Goal: Information Seeking & Learning: Check status

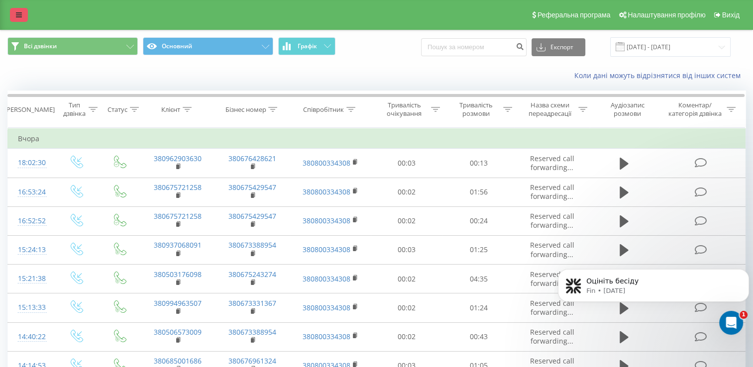
click at [17, 17] on icon at bounding box center [19, 14] width 6 height 7
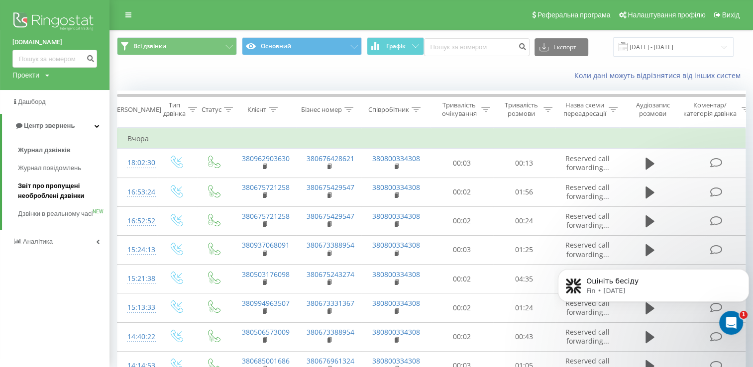
click at [55, 195] on span "Звіт про пропущені необроблені дзвінки" at bounding box center [61, 191] width 87 height 20
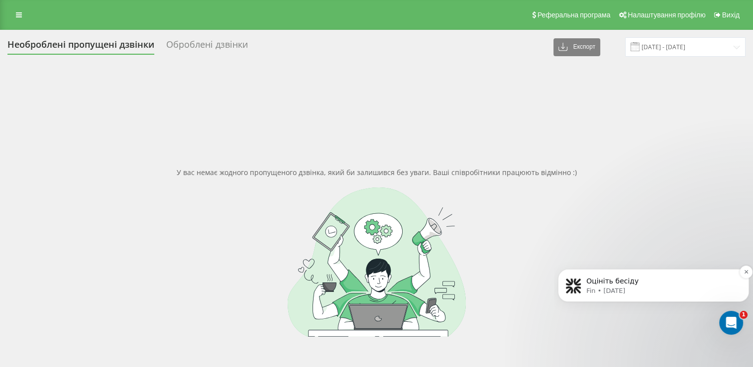
click at [601, 287] on p "Fin • 1d ago" at bounding box center [661, 291] width 150 height 9
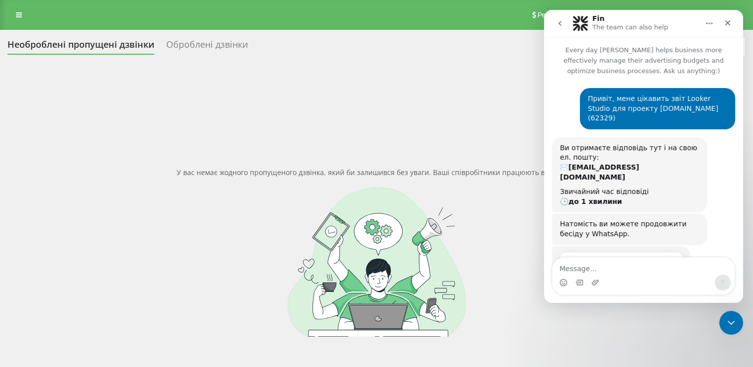
scroll to position [48, 0]
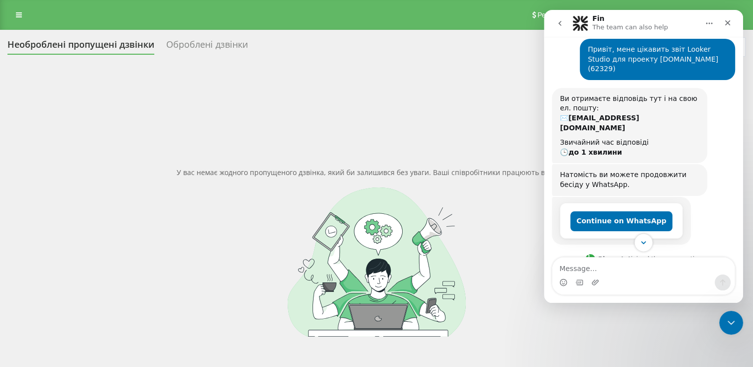
click at [641, 245] on icon "Scroll to bottom" at bounding box center [643, 242] width 9 height 9
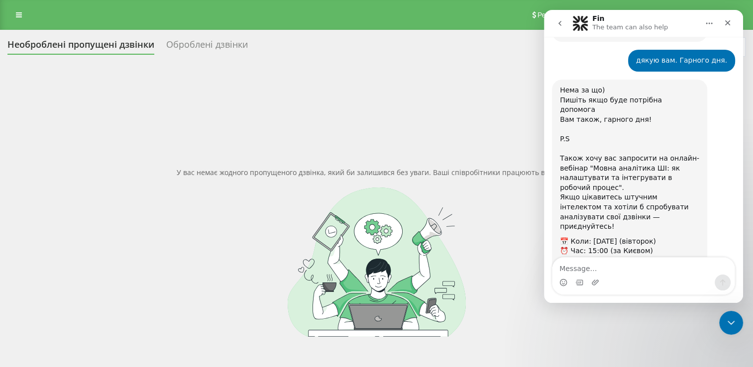
scroll to position [738, 0]
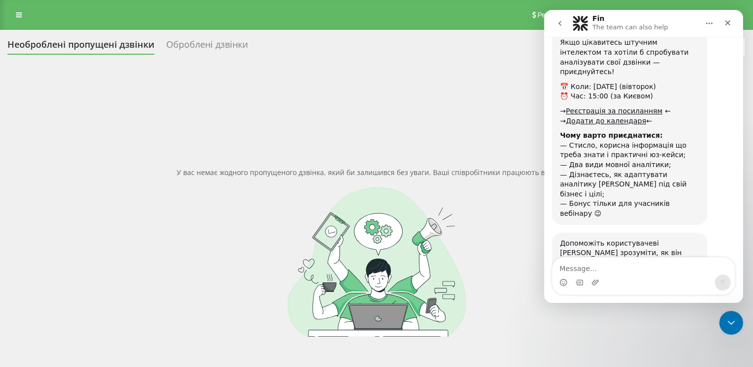
click at [672, 302] on span "Amazing" at bounding box center [668, 311] width 18 height 18
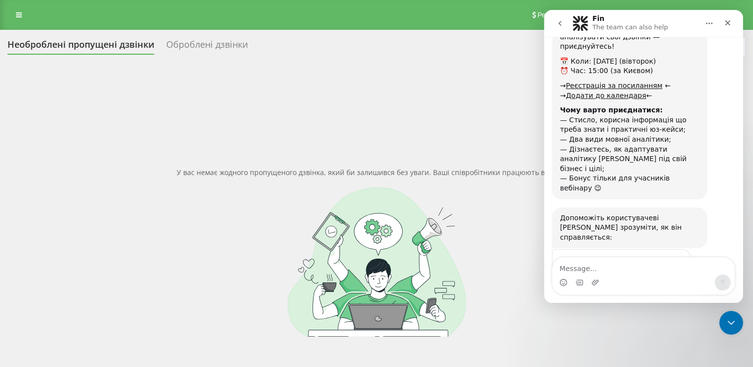
scroll to position [764, 0]
click at [725, 23] on icon "Close" at bounding box center [728, 23] width 8 height 8
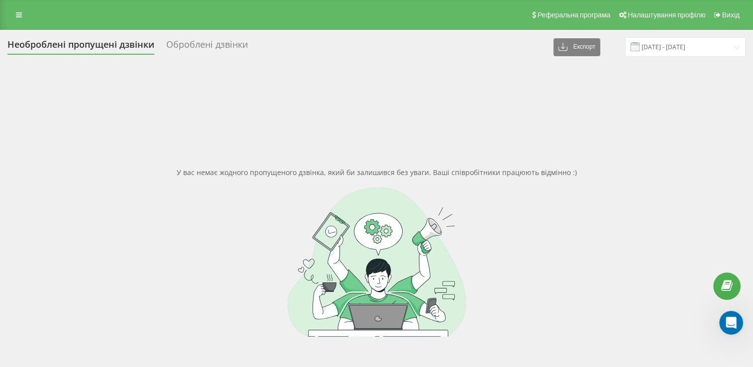
click at [219, 43] on div "Оброблені дзвінки" at bounding box center [207, 46] width 82 height 15
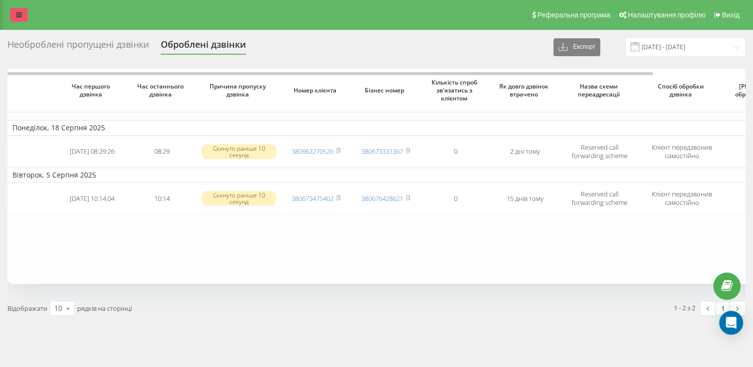
click at [19, 15] on icon at bounding box center [19, 14] width 6 height 7
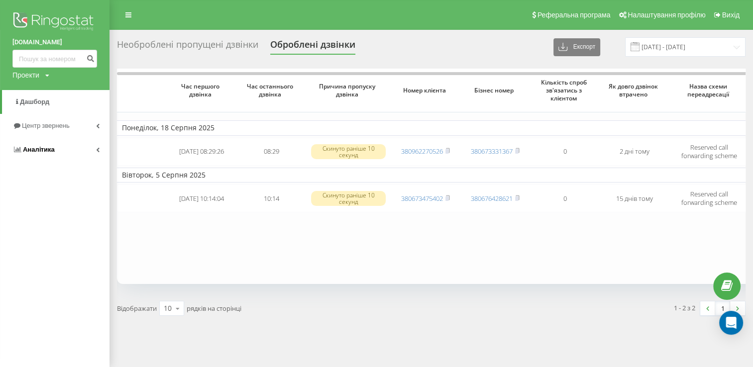
click at [44, 150] on span "Аналiтика" at bounding box center [39, 149] width 32 height 7
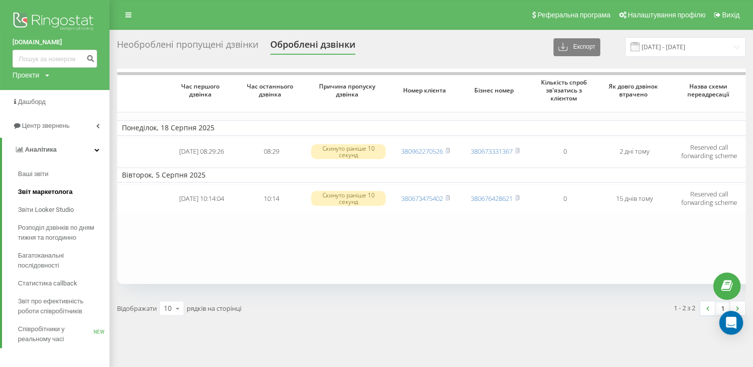
click at [46, 190] on span "Звіт маркетолога" at bounding box center [45, 192] width 55 height 10
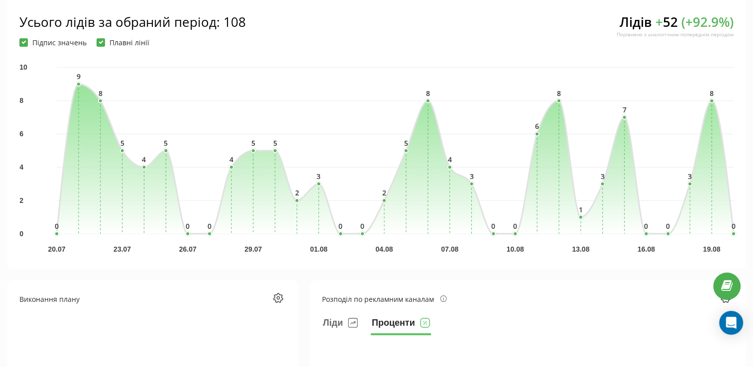
scroll to position [154, 0]
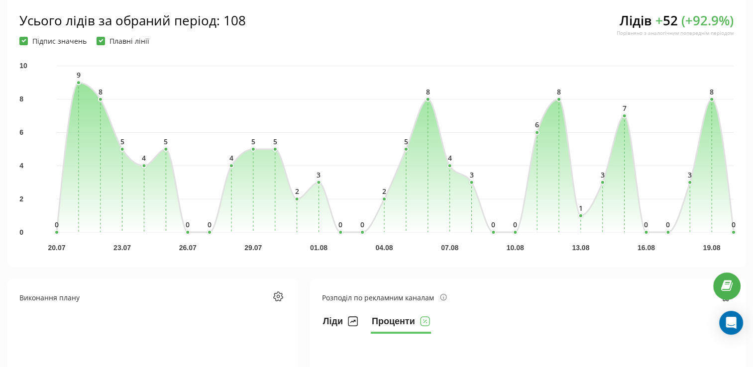
click at [329, 325] on button "Ліди" at bounding box center [340, 324] width 37 height 20
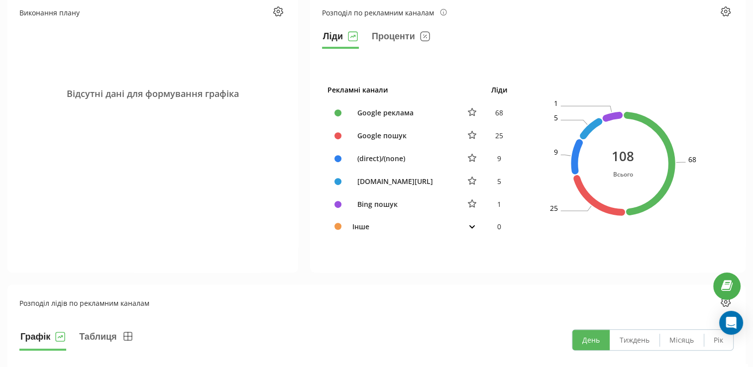
scroll to position [444, 0]
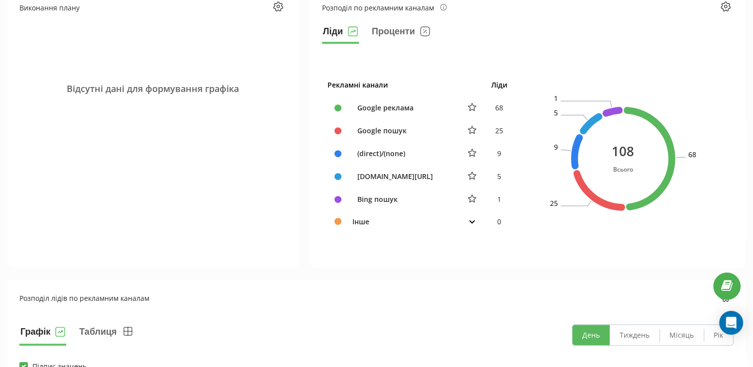
click at [475, 222] on icon at bounding box center [472, 222] width 6 height 4
